Goal: Task Accomplishment & Management: Complete application form

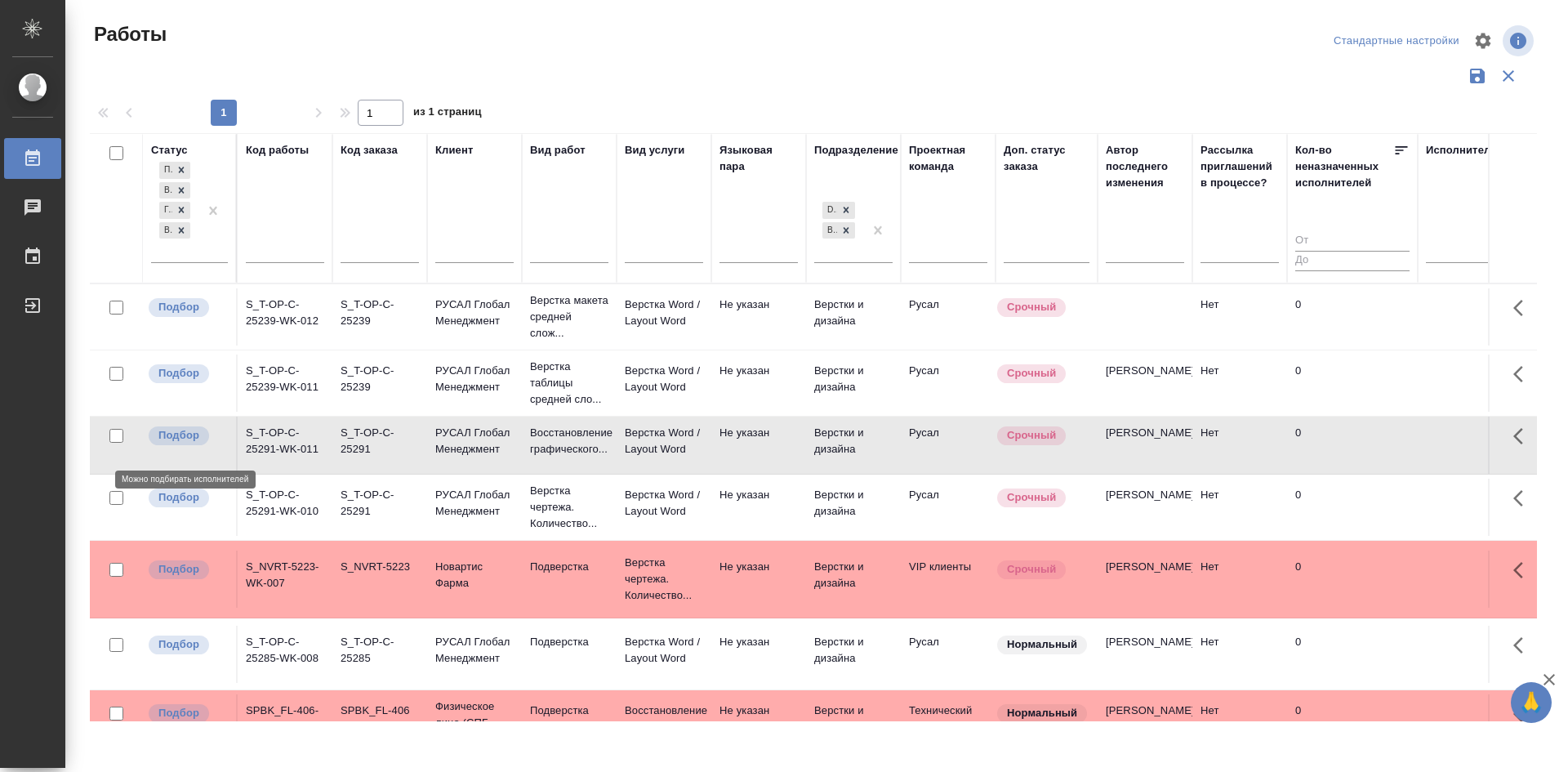
click at [196, 443] on p "Подбор" at bounding box center [178, 434] width 41 height 16
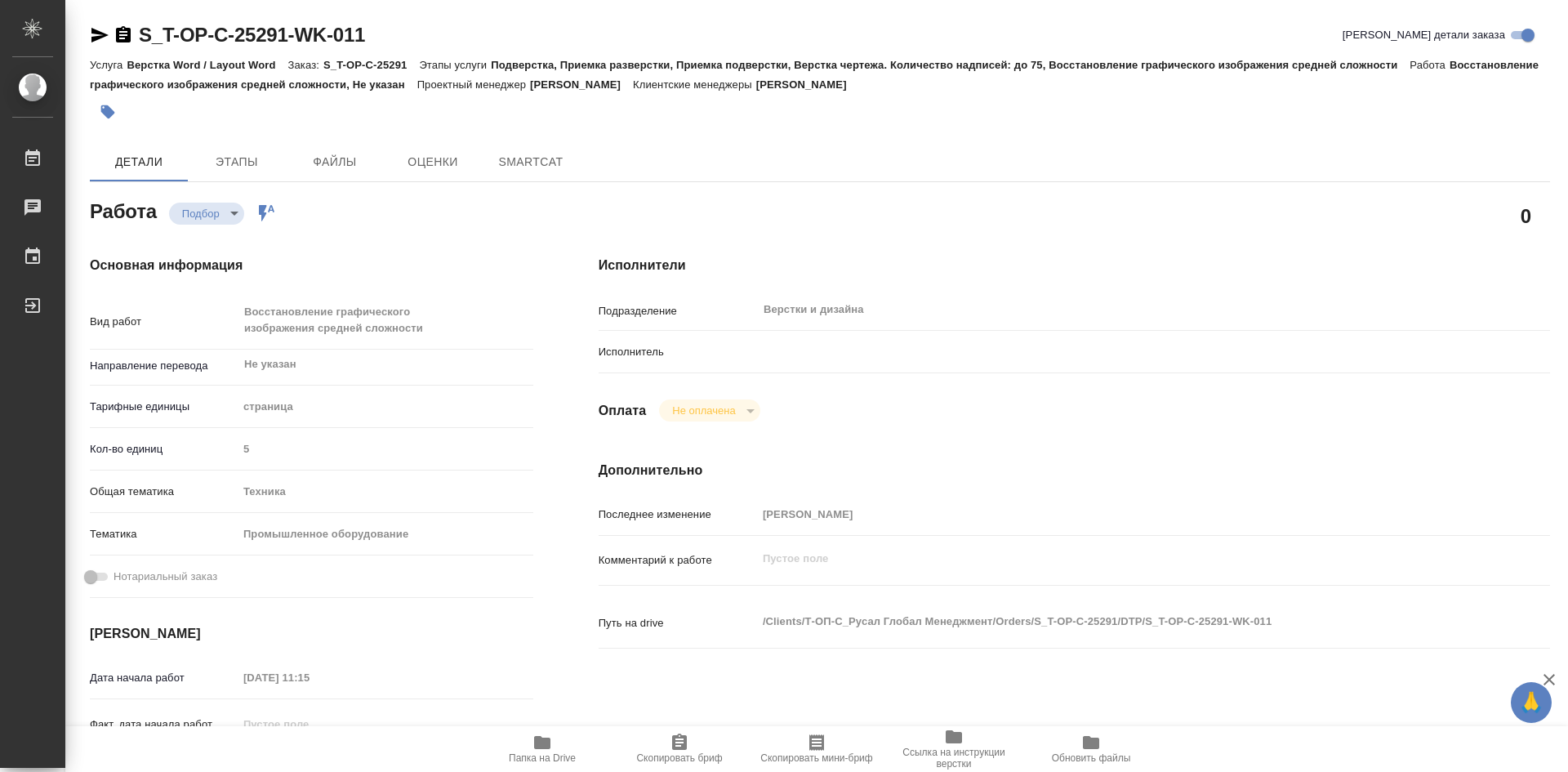
type textarea "x"
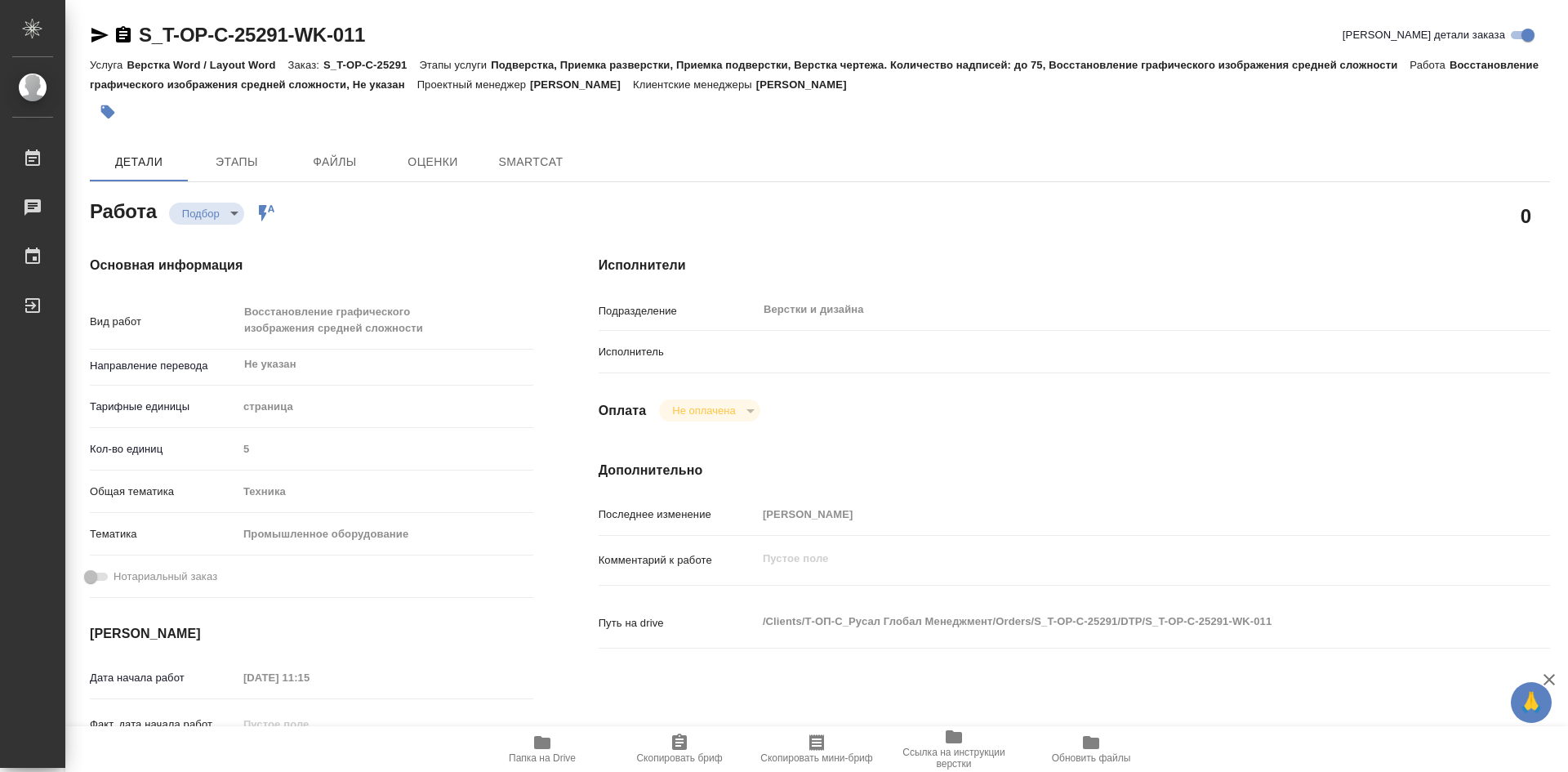
type textarea "x"
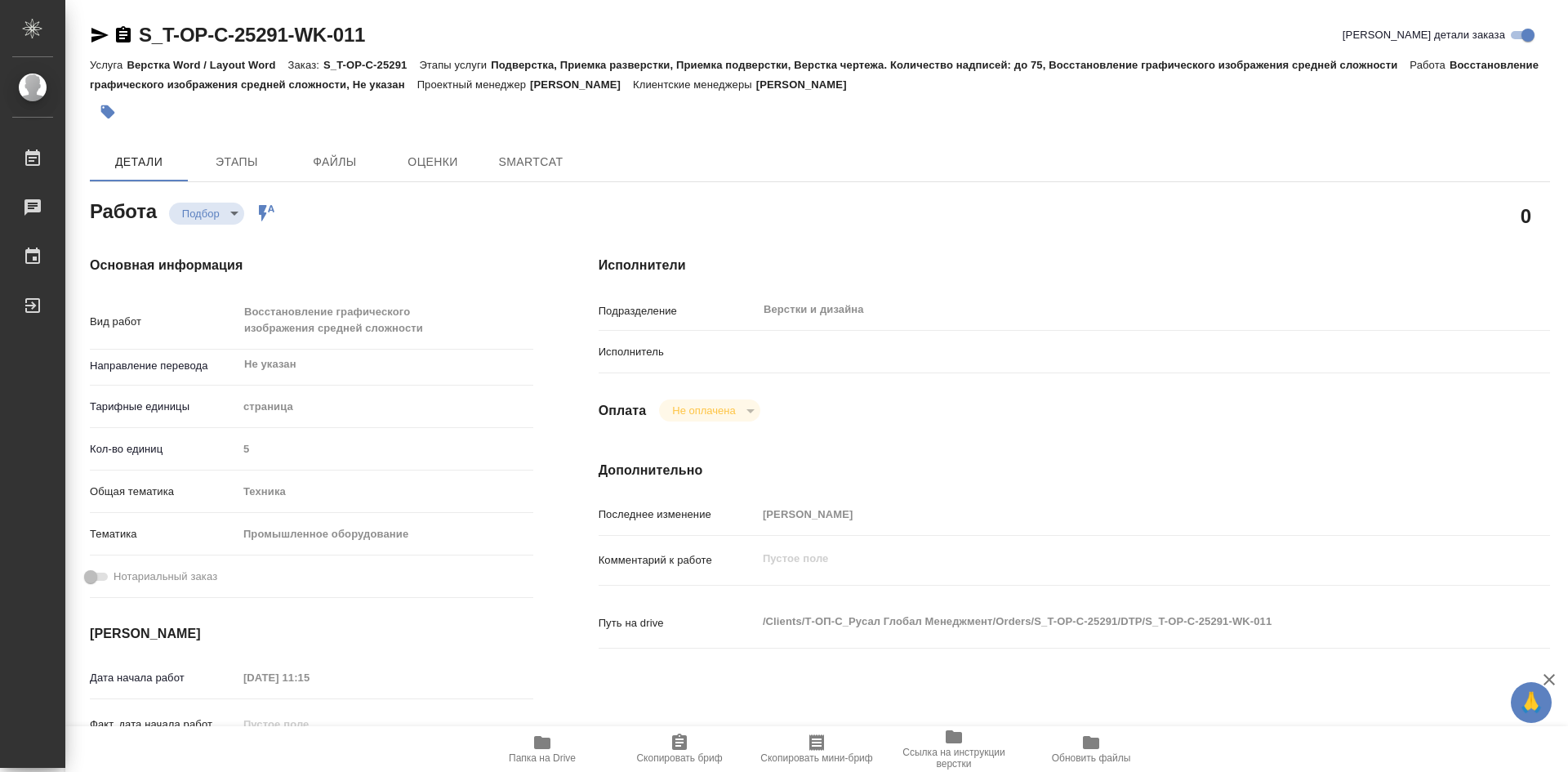
type textarea "x"
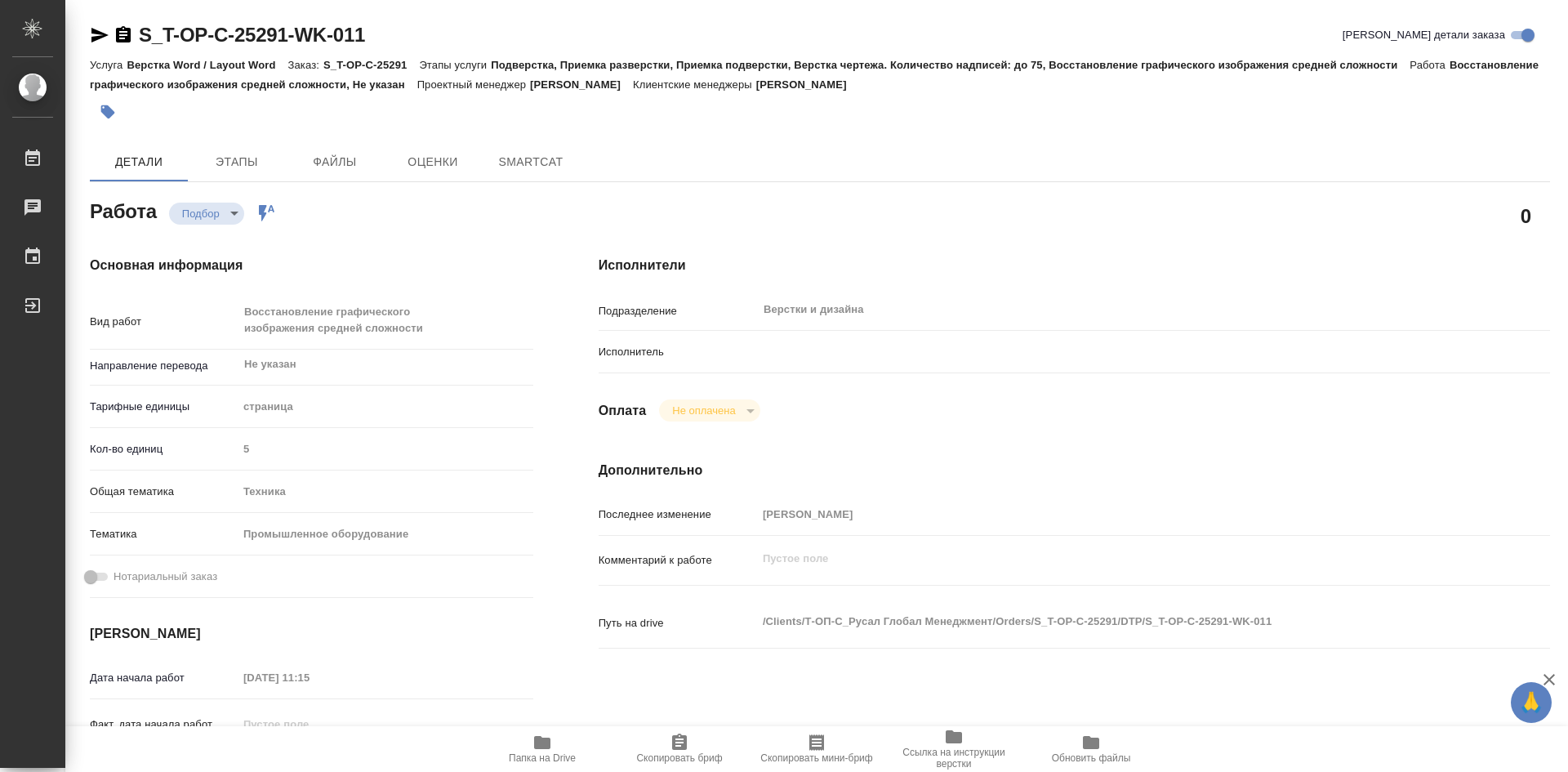
type textarea "x"
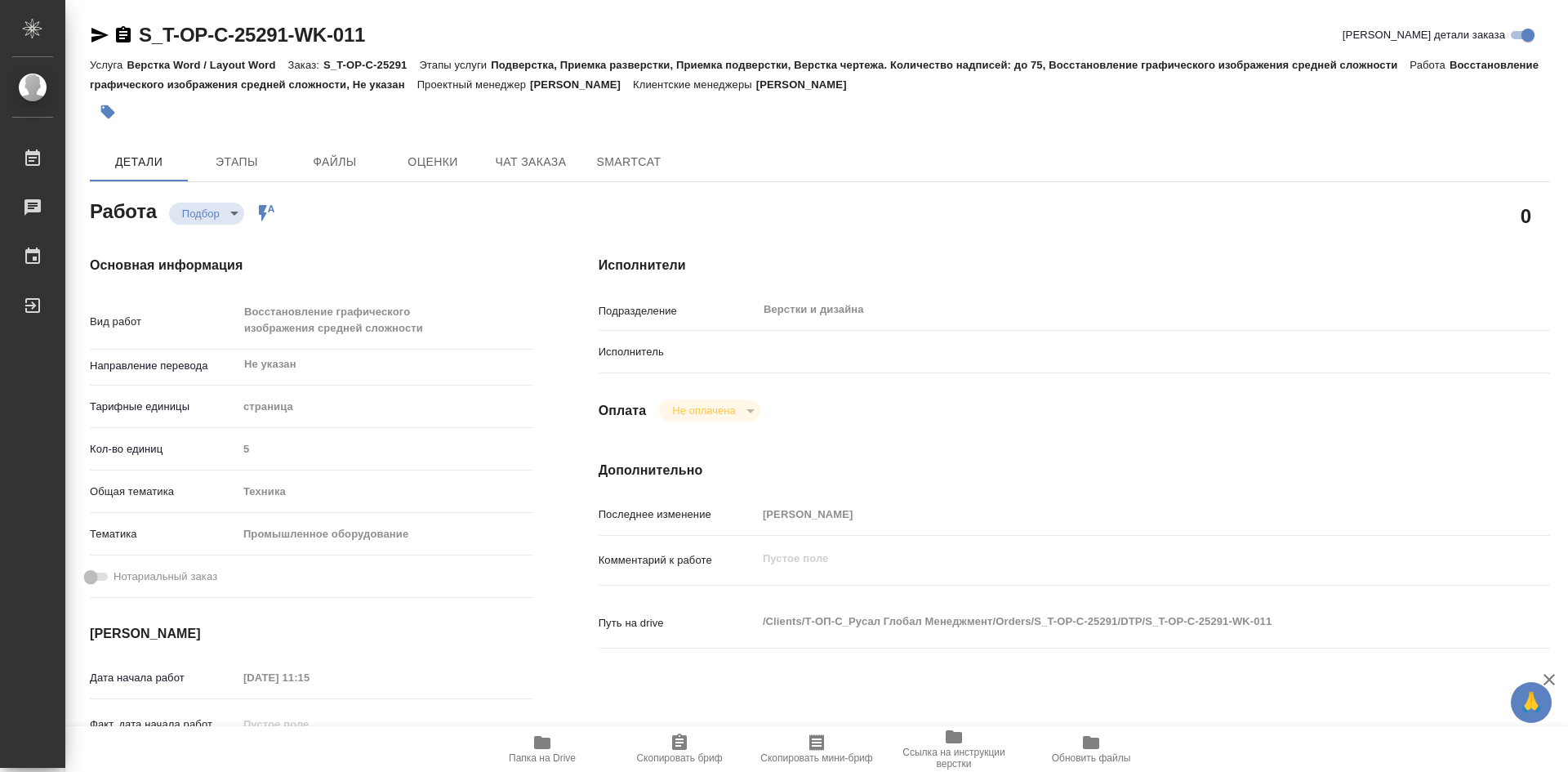
type textarea "x"
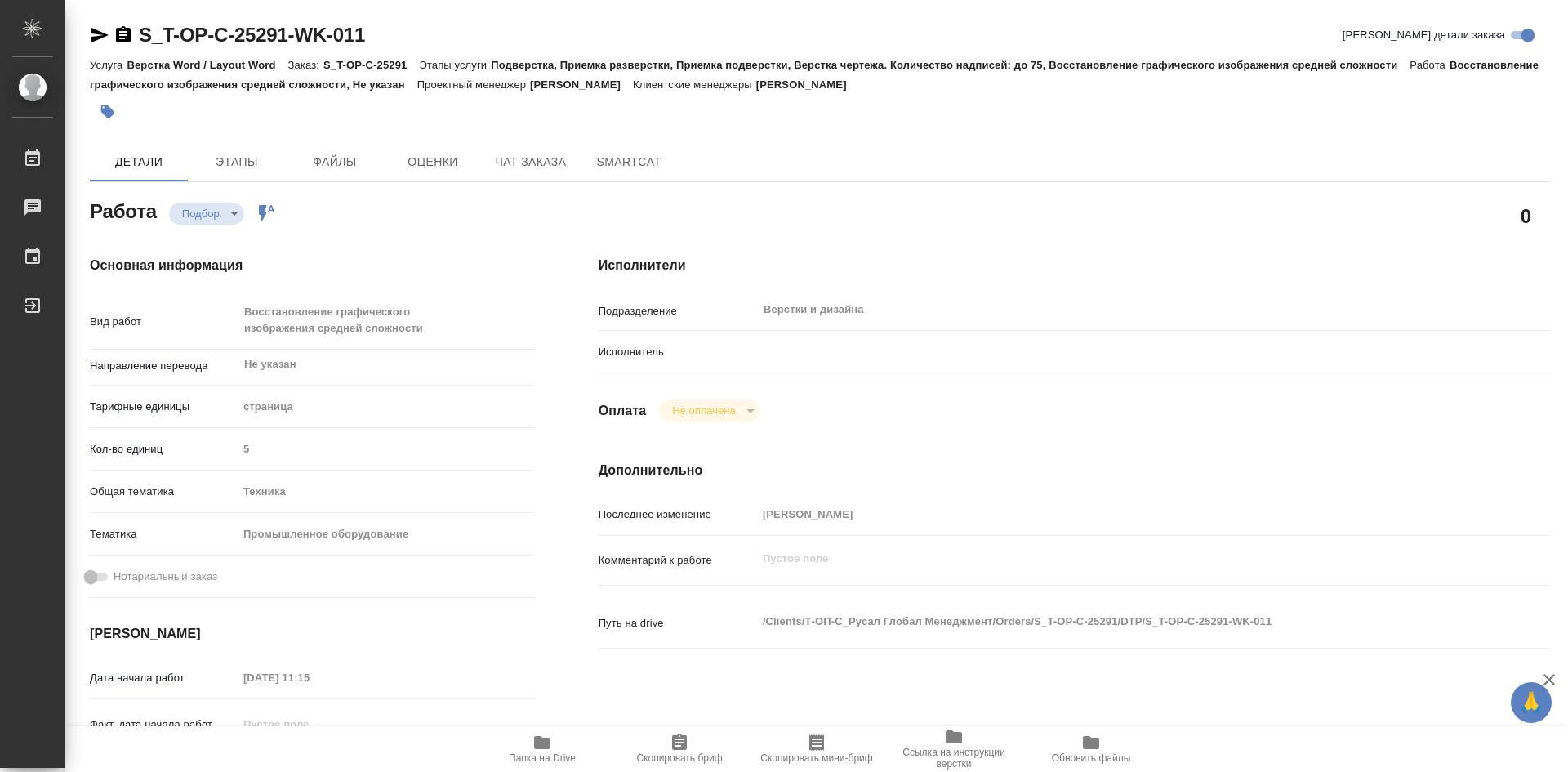
type textarea "x"
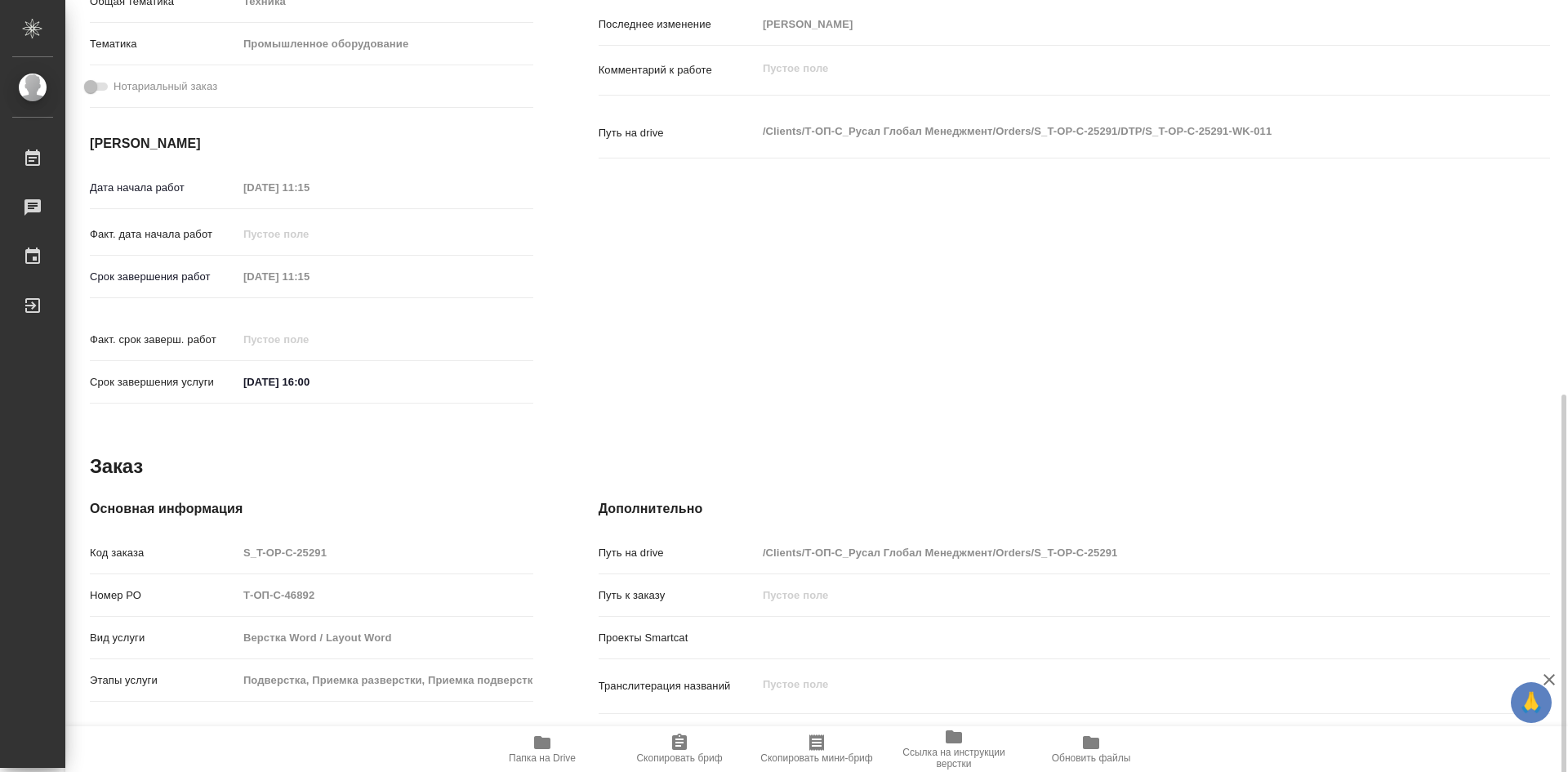
scroll to position [637, 0]
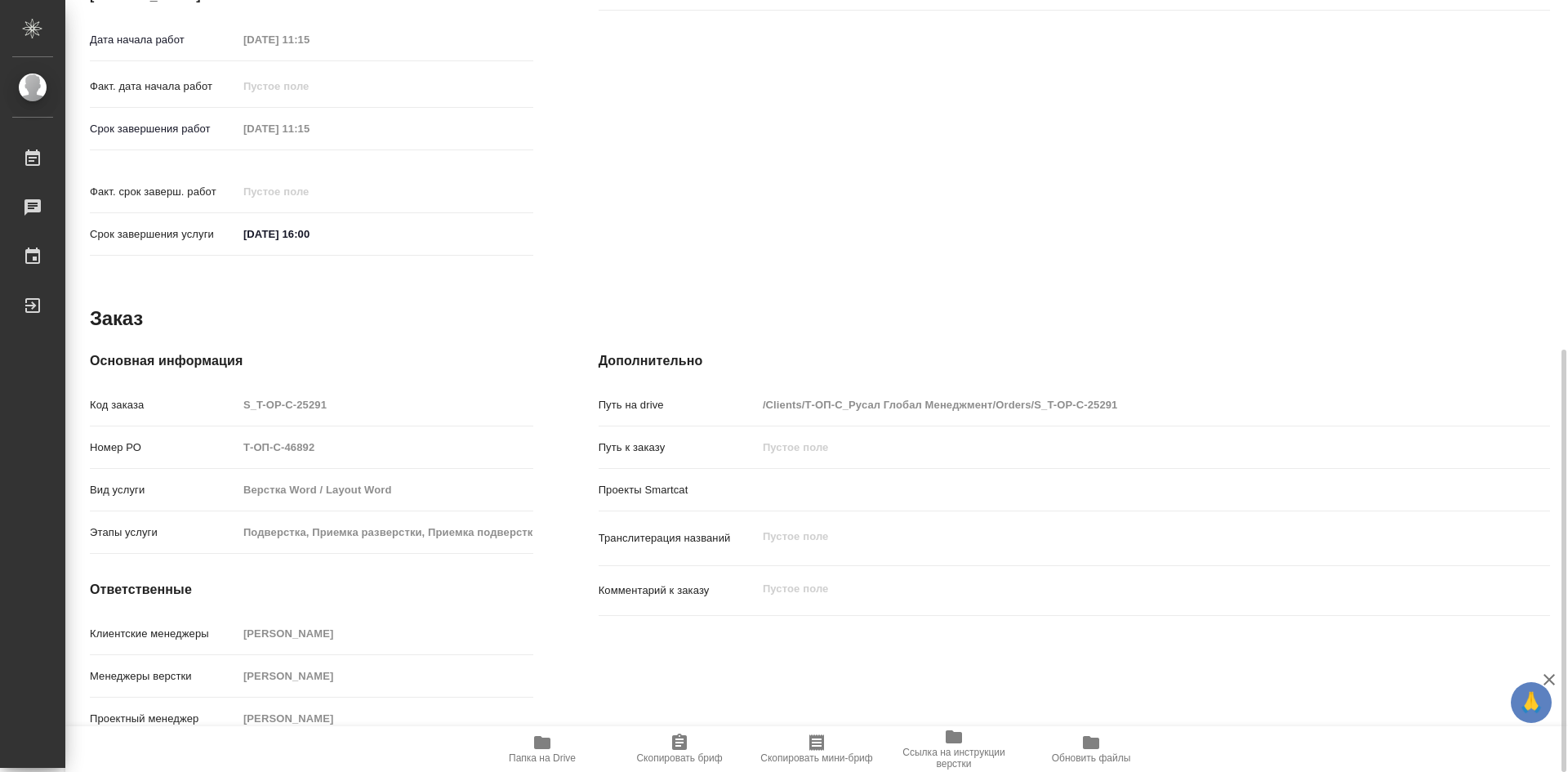
drag, startPoint x: 551, startPoint y: 762, endPoint x: 543, endPoint y: 746, distance: 17.9
click at [543, 746] on icon "button" at bounding box center [542, 741] width 16 height 13
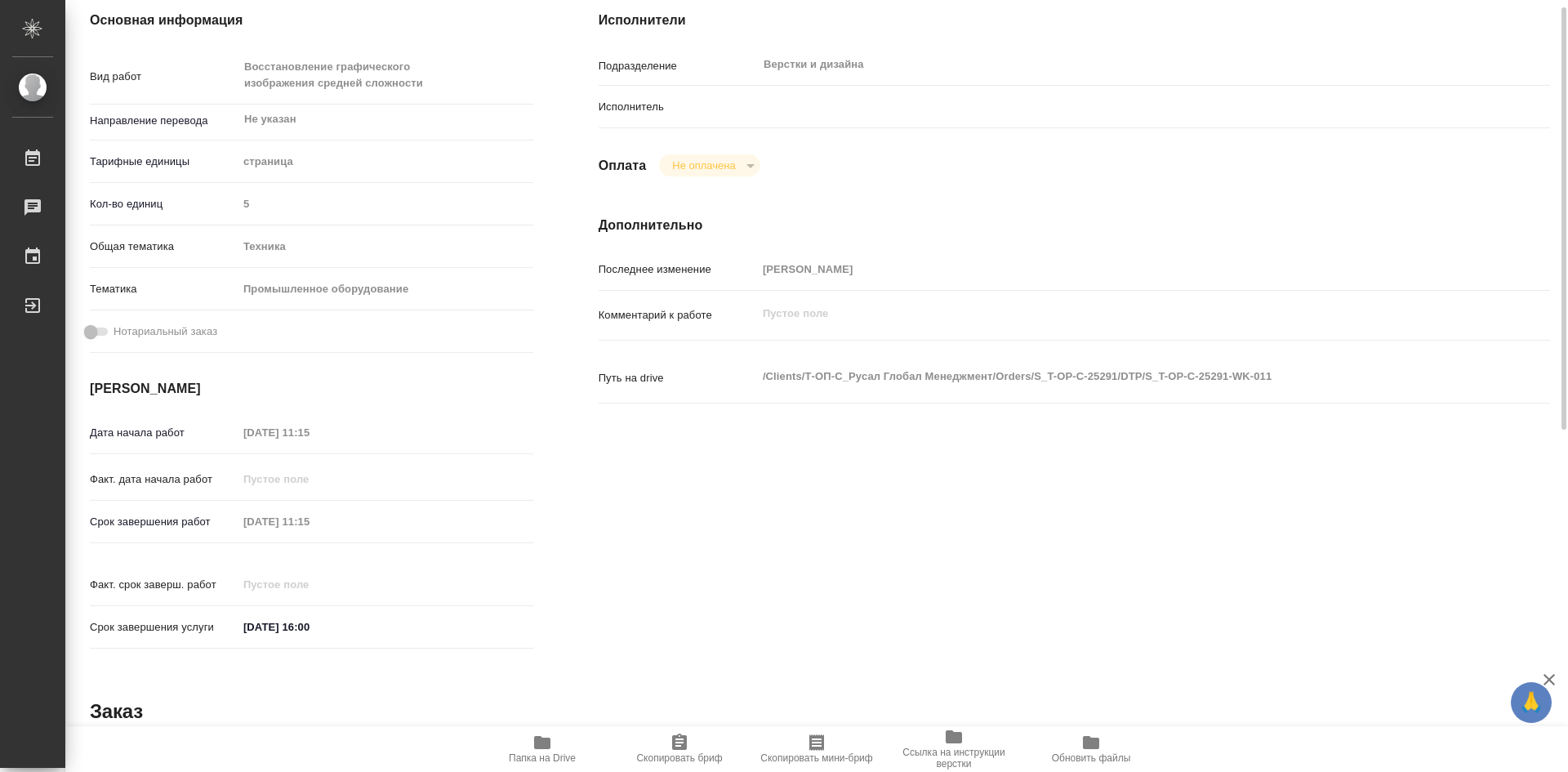
scroll to position [81, 0]
